Goal: Download file/media

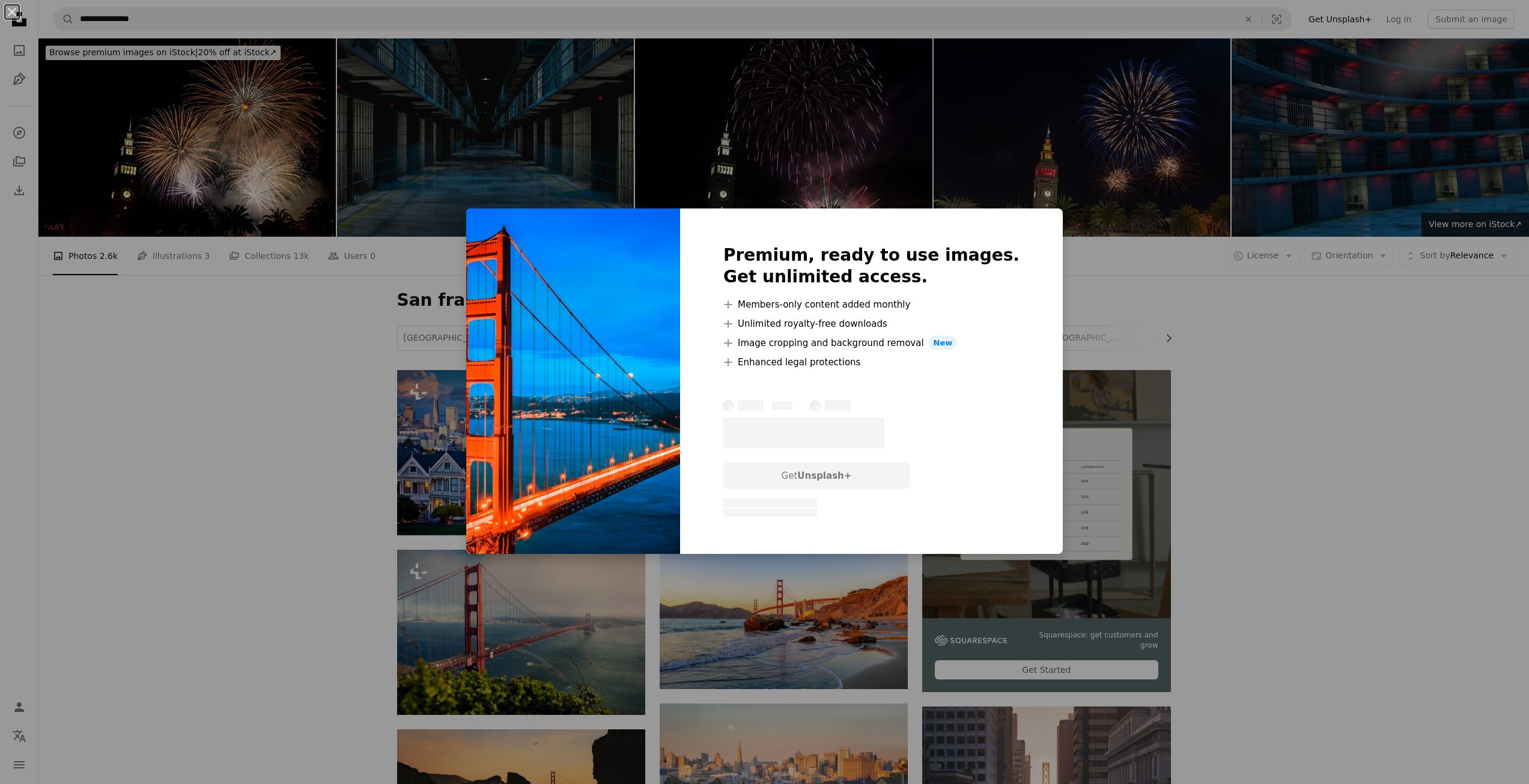
scroll to position [1021, 0]
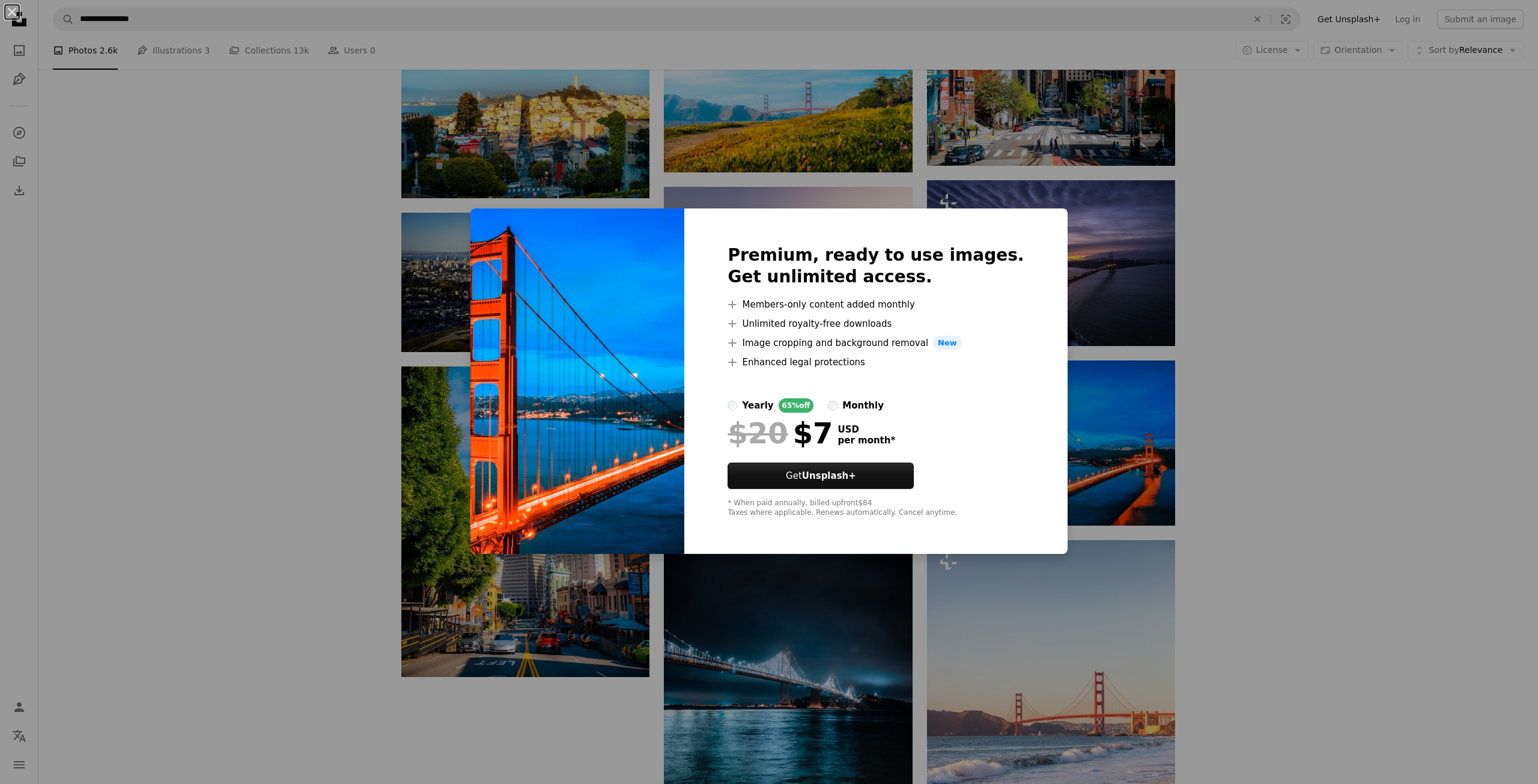
click at [277, 366] on div "An X shape Premium, ready to use images. Get unlimited access. A plus sign Memb…" at bounding box center [769, 392] width 1538 height 784
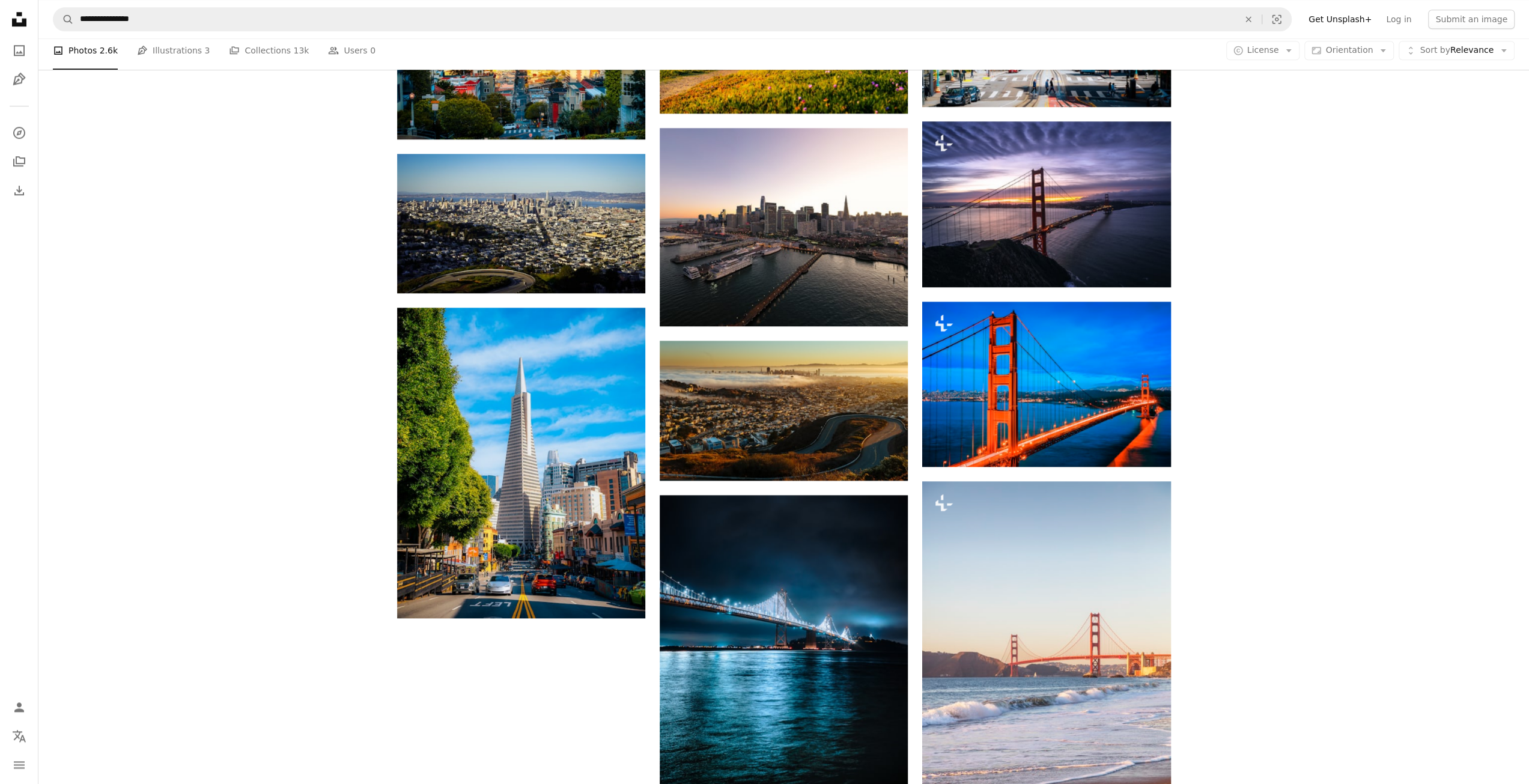
scroll to position [1261, 0]
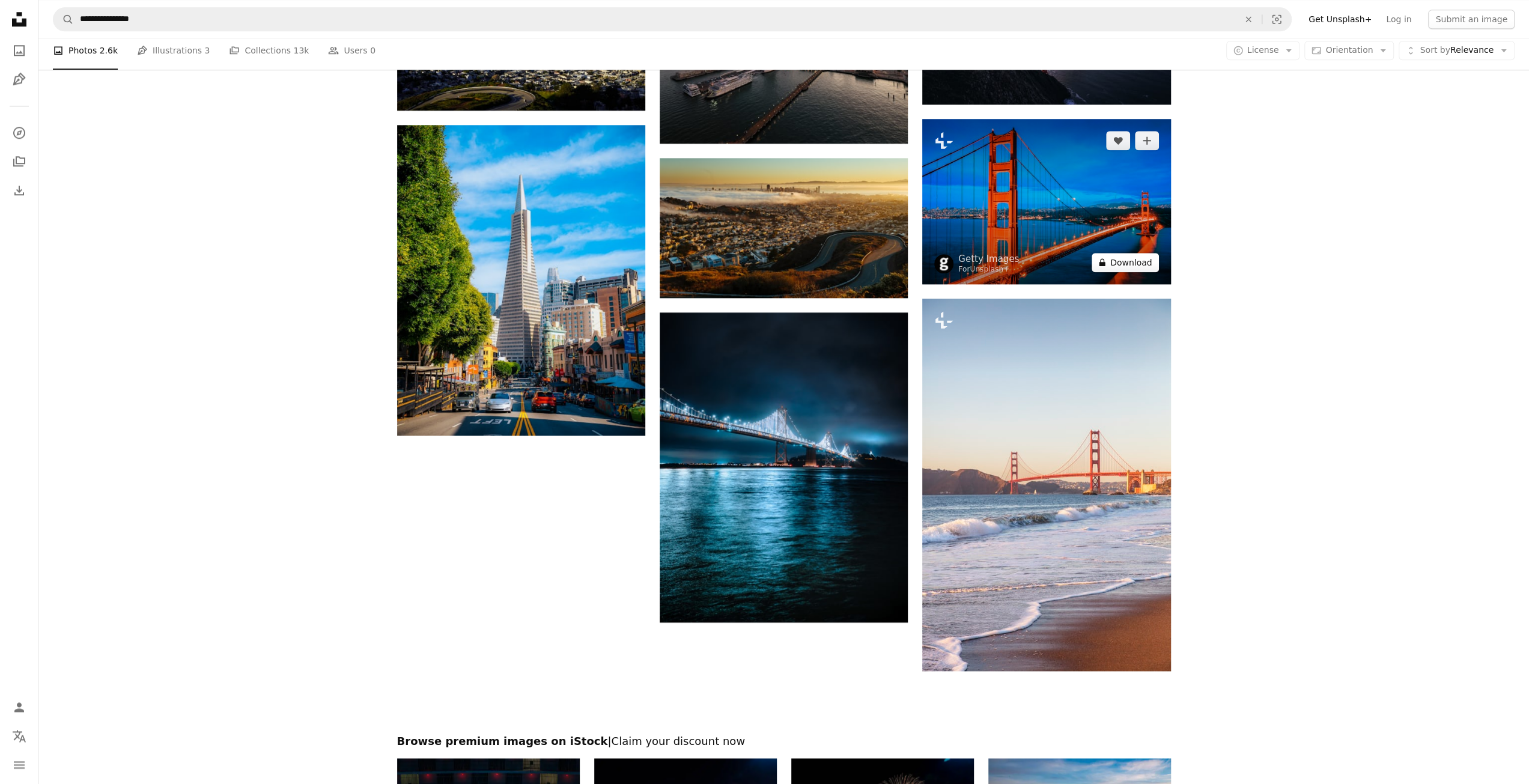
click at [1146, 268] on button "A lock Download" at bounding box center [1125, 262] width 67 height 19
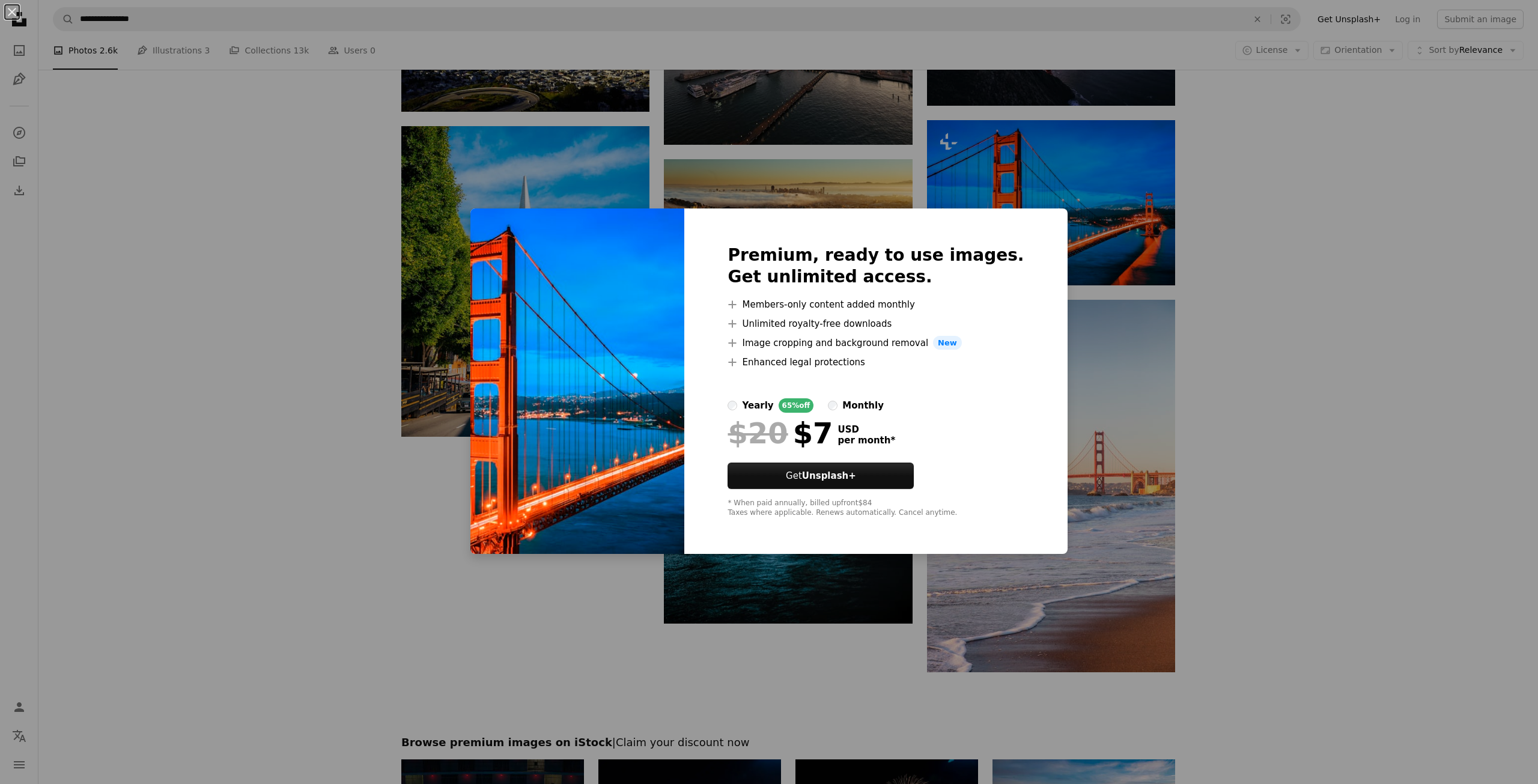
click at [7, 290] on div "An X shape Premium, ready to use images. Get unlimited access. A plus sign Memb…" at bounding box center [769, 392] width 1538 height 784
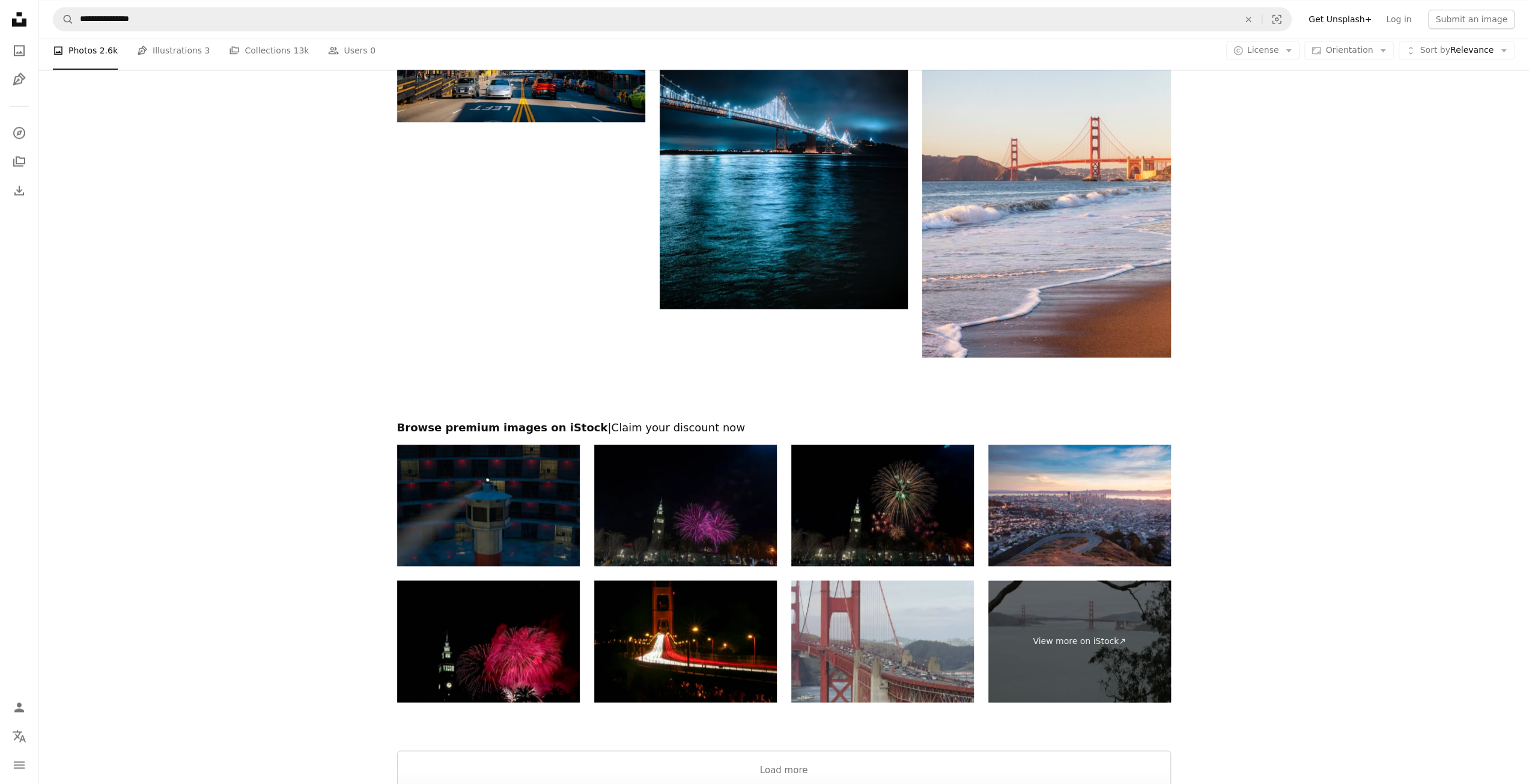
scroll to position [1718, 0]
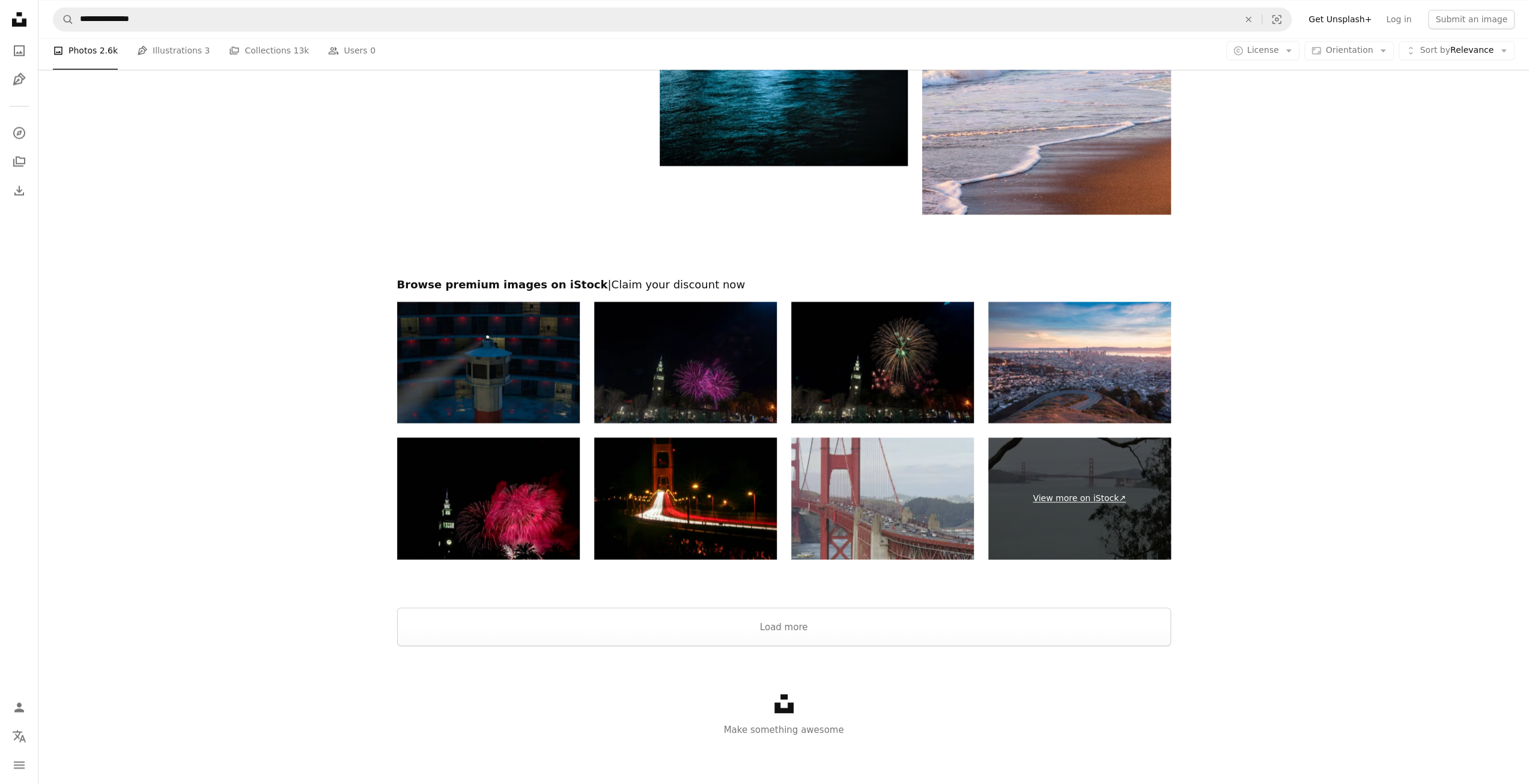
click at [1097, 503] on link "View more on iStock ↗" at bounding box center [1079, 498] width 183 height 122
